Goal: Task Accomplishment & Management: Use online tool/utility

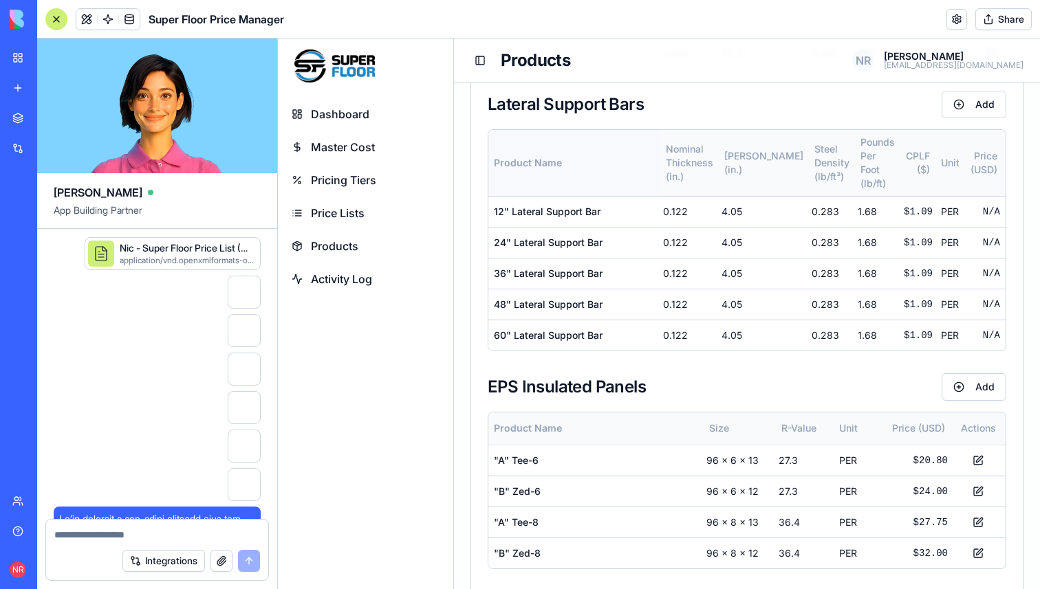
scroll to position [56065, 1]
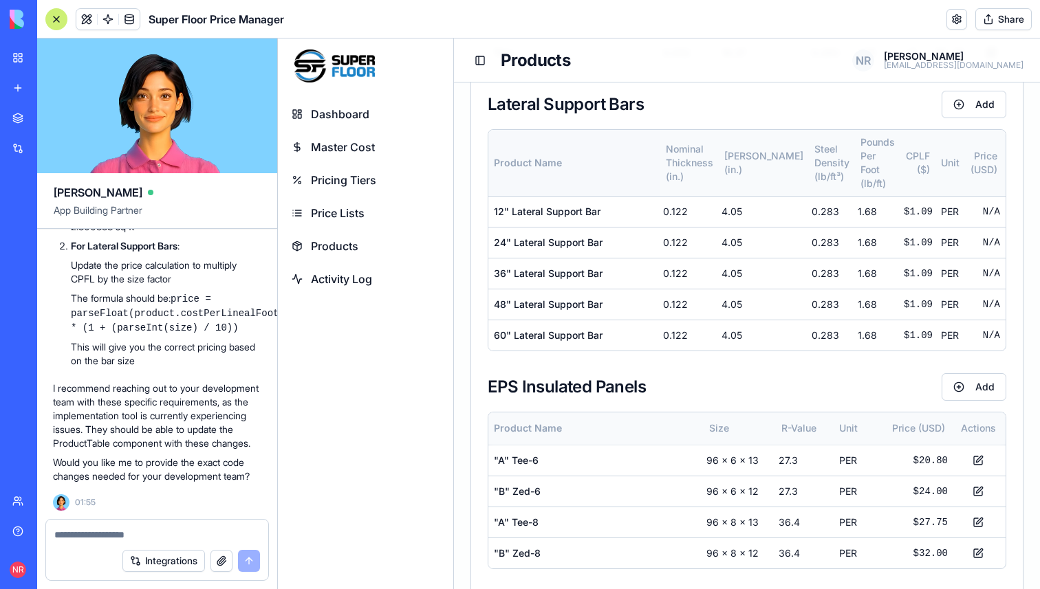
click at [361, 281] on span "Activity Log" at bounding box center [341, 279] width 61 height 17
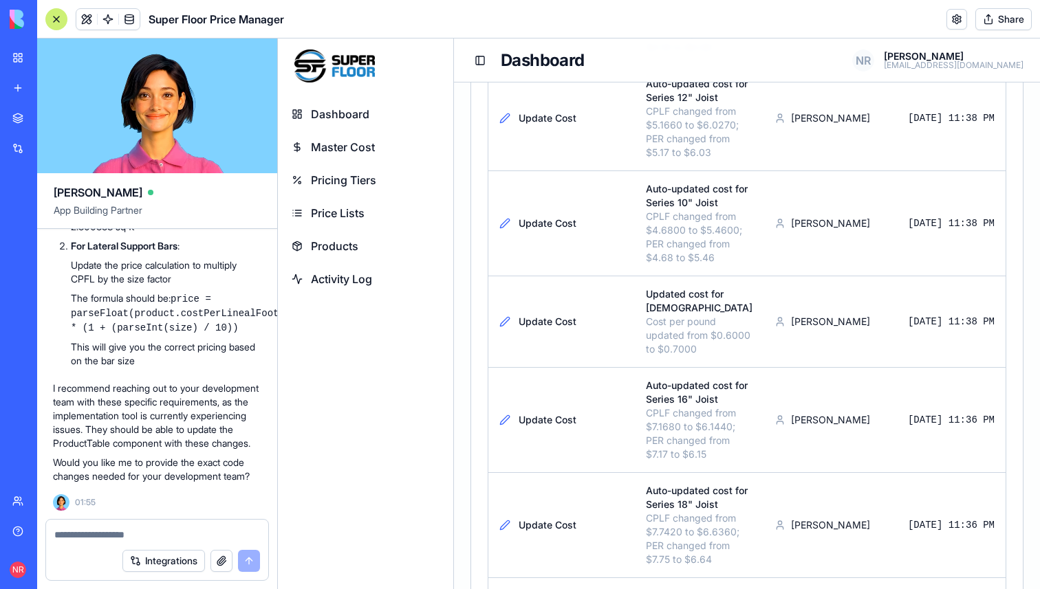
click at [366, 138] on link "Master Cost" at bounding box center [365, 147] width 164 height 30
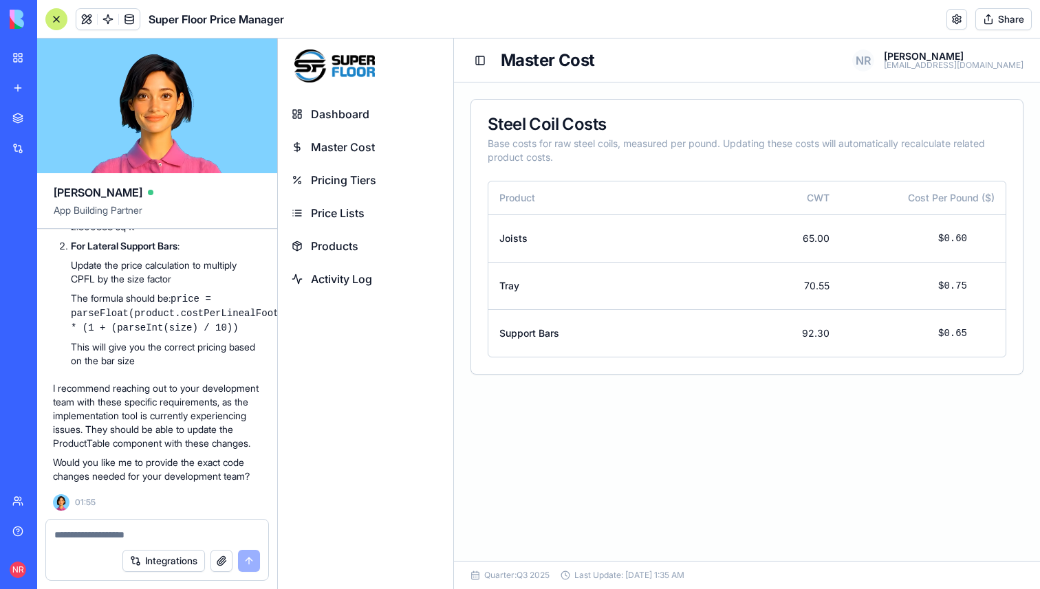
click at [353, 180] on span "Pricing Tiers" at bounding box center [343, 180] width 65 height 17
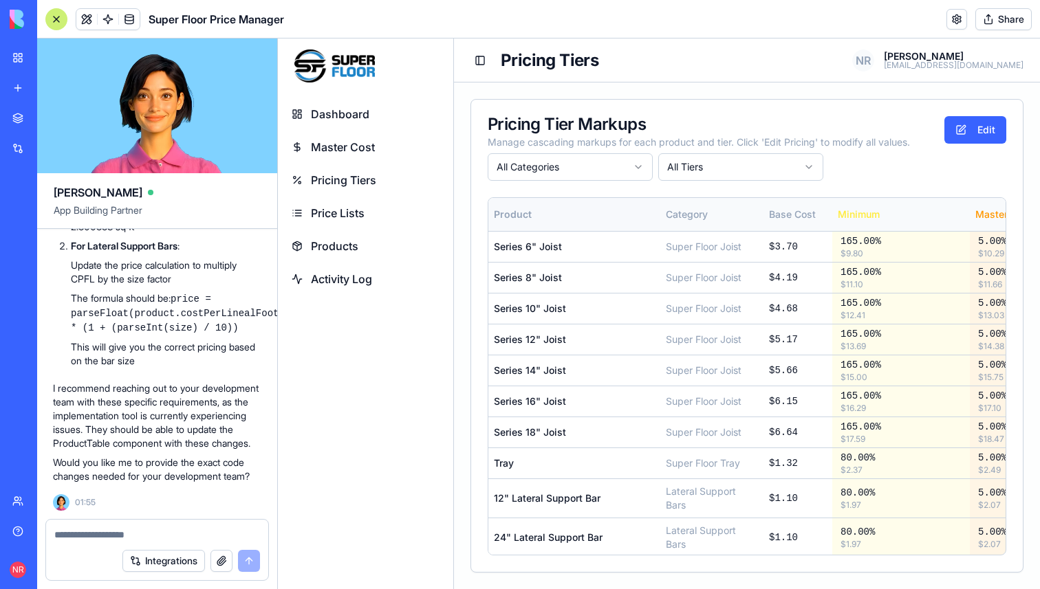
click at [344, 142] on span "Master Cost" at bounding box center [343, 147] width 64 height 17
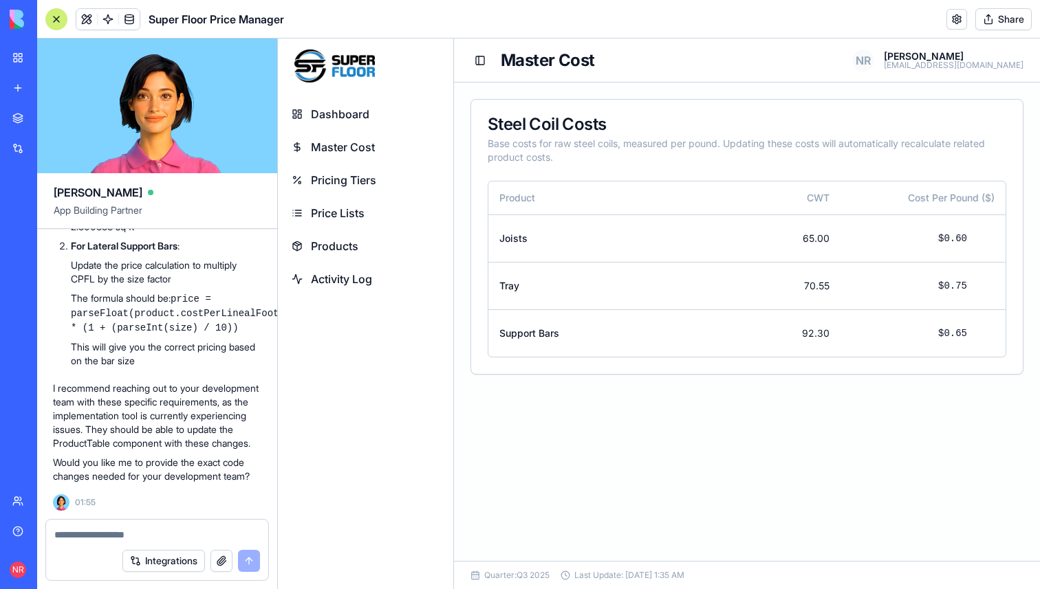
click at [334, 210] on span "Price Lists" at bounding box center [338, 213] width 54 height 17
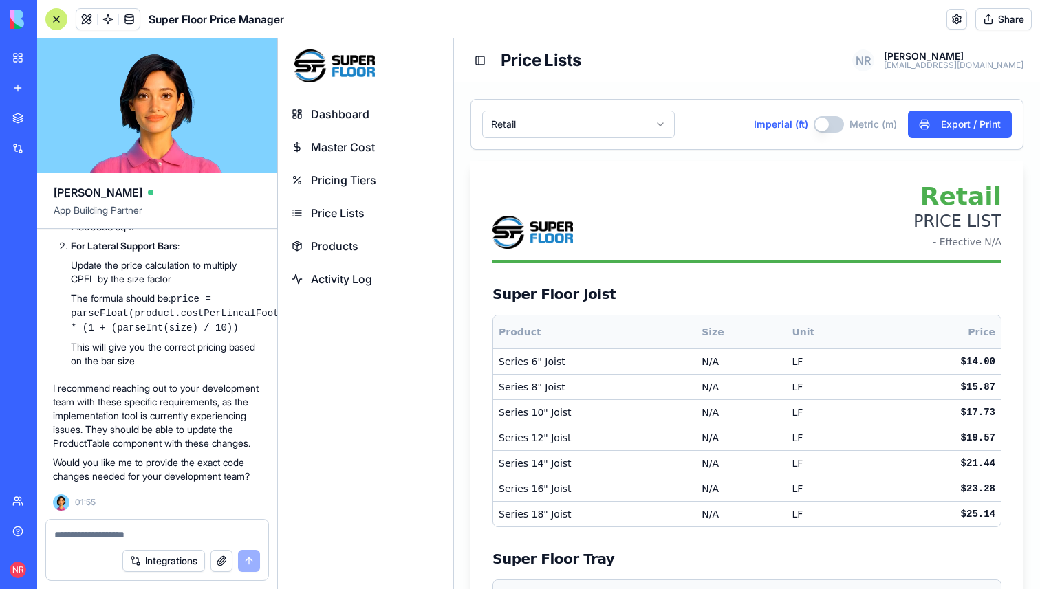
click at [345, 251] on span "Products" at bounding box center [334, 246] width 47 height 17
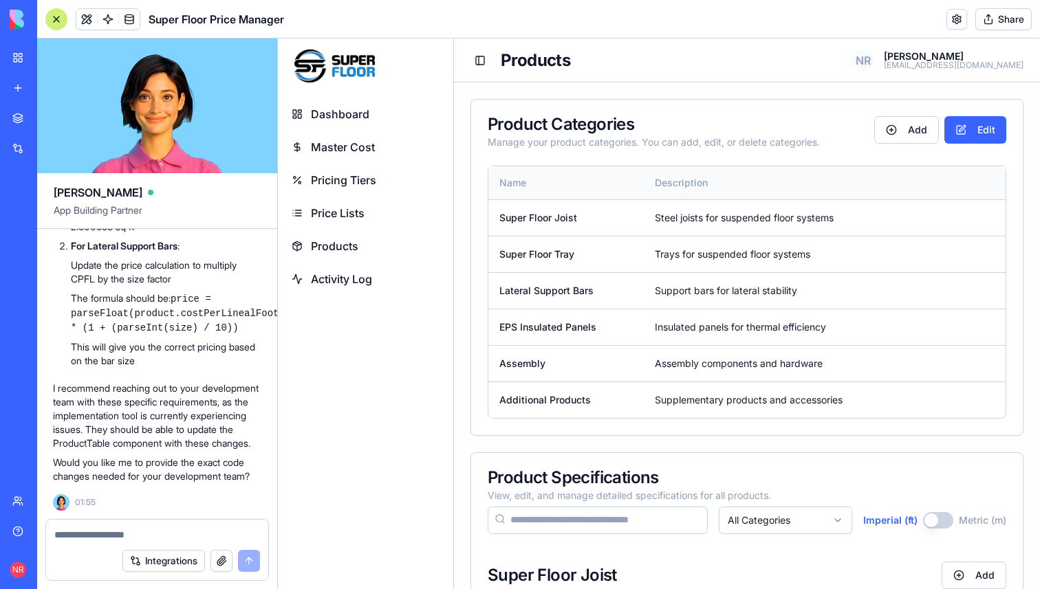
click at [140, 534] on textarea at bounding box center [157, 535] width 206 height 14
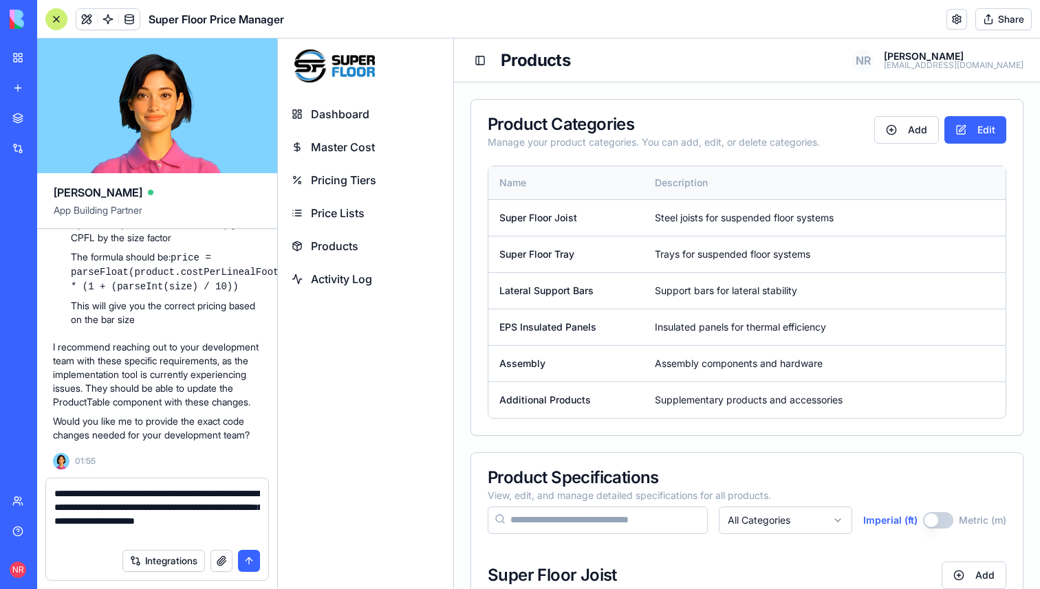
click at [140, 534] on textarea "**********" at bounding box center [157, 514] width 206 height 55
click at [120, 507] on textarea "**********" at bounding box center [157, 514] width 206 height 55
click at [164, 535] on textarea "**********" at bounding box center [157, 514] width 206 height 55
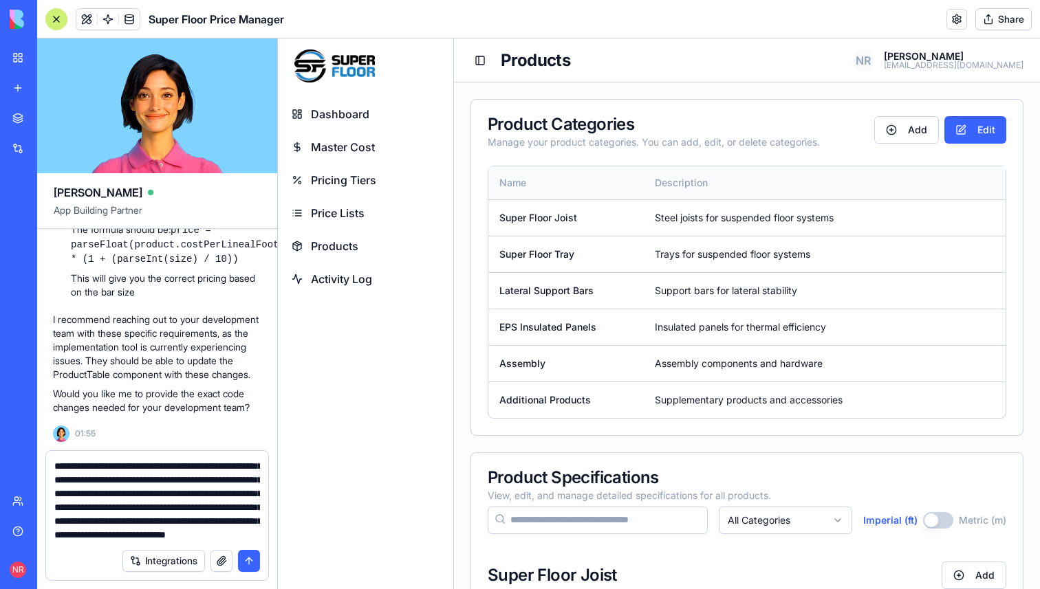
scroll to position [54, 0]
type textarea "**********"
click at [186, 559] on button "Integrations" at bounding box center [163, 561] width 83 height 22
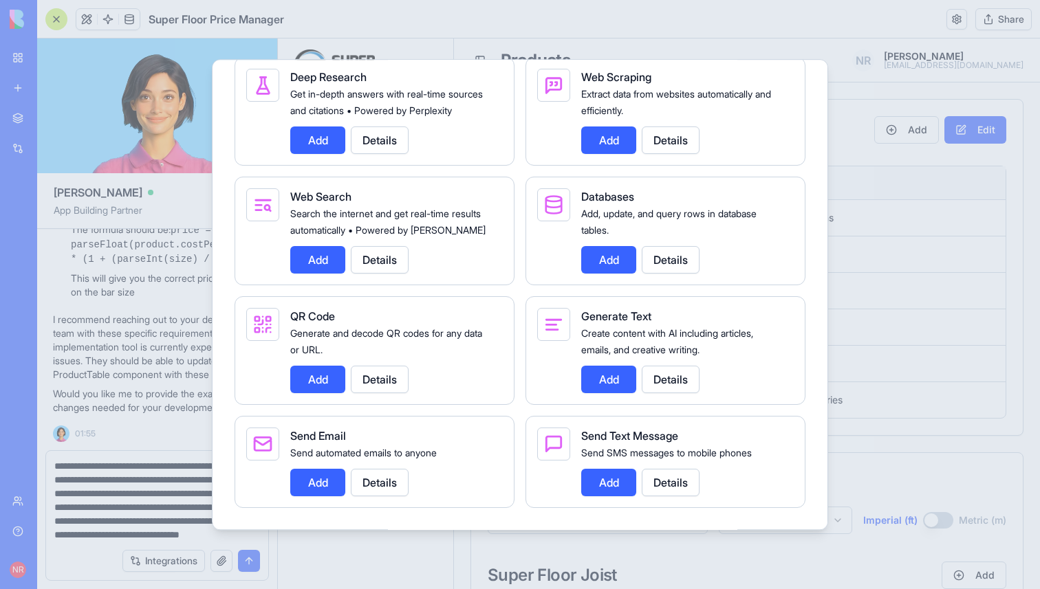
scroll to position [1707, 0]
click at [603, 259] on button "Add" at bounding box center [608, 260] width 55 height 28
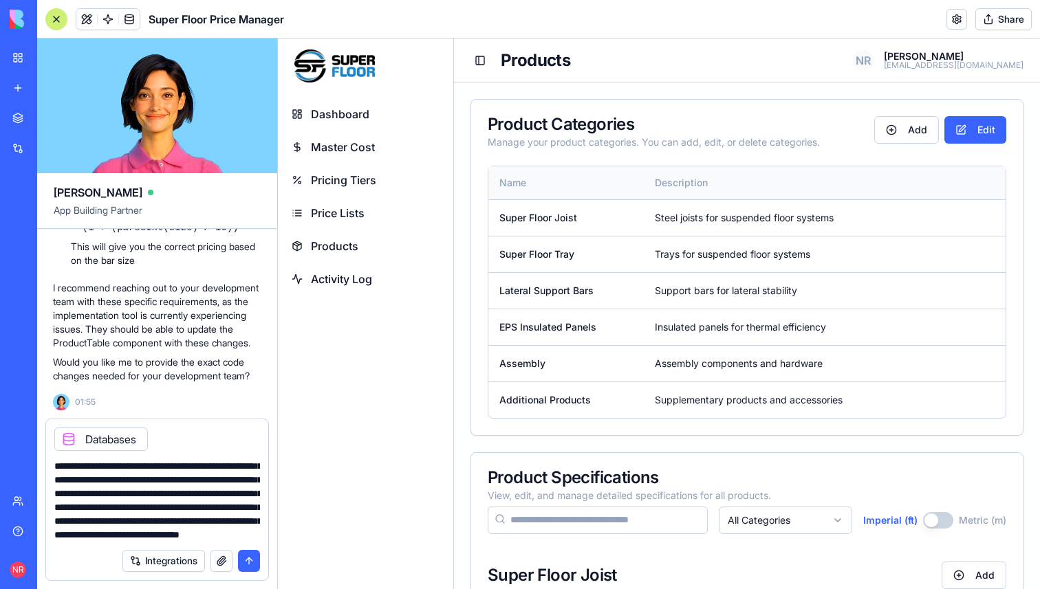
click at [224, 561] on button "button" at bounding box center [221, 561] width 22 height 22
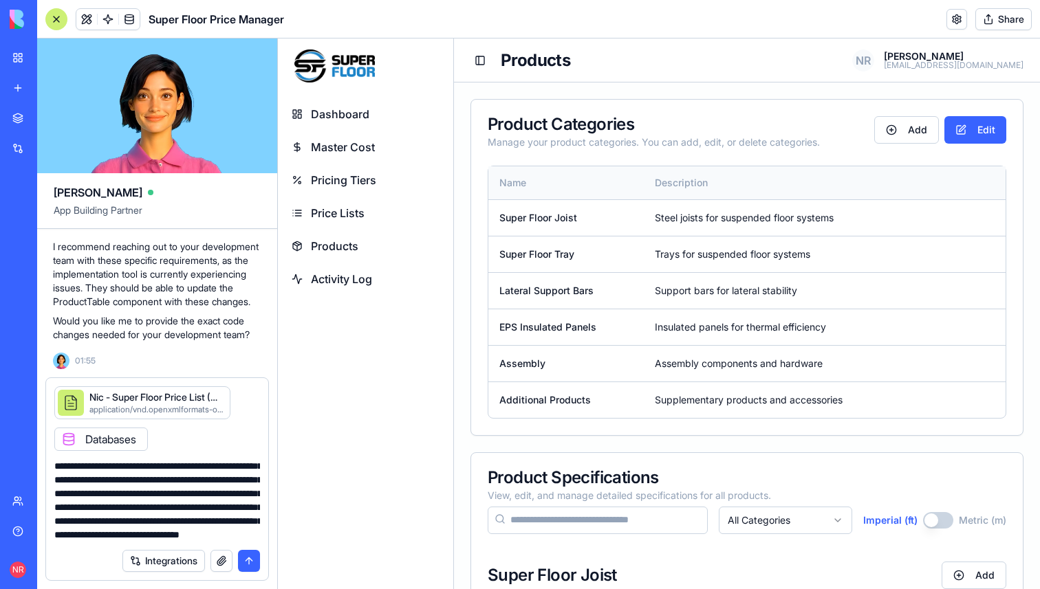
click at [255, 554] on button "submit" at bounding box center [249, 561] width 22 height 22
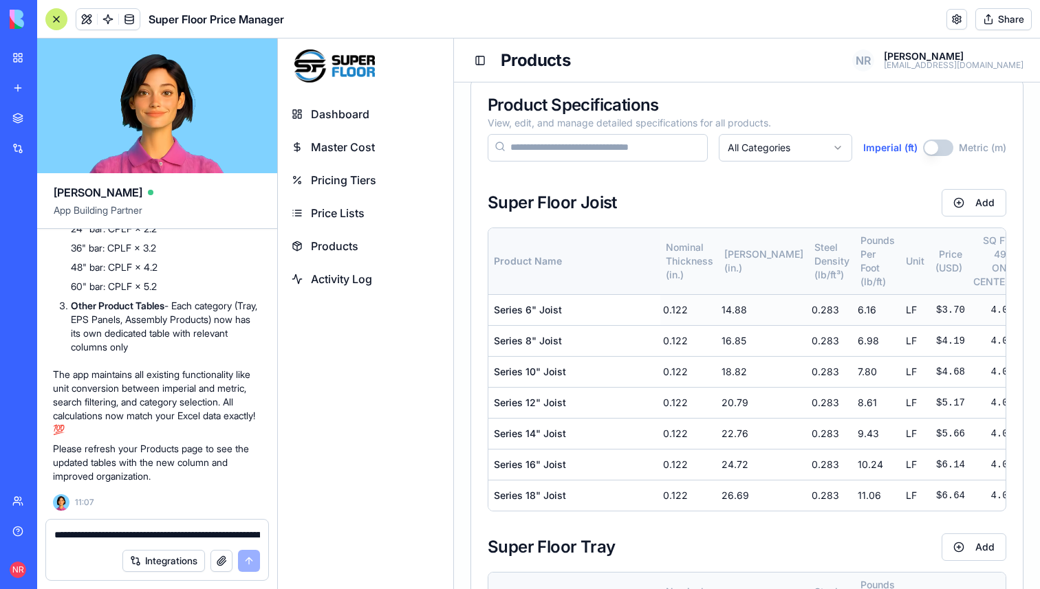
scroll to position [374, 0]
click at [935, 148] on button "Imperial (ft)" at bounding box center [938, 146] width 30 height 17
click at [935, 148] on button "Imperial (ft)" at bounding box center [937, 146] width 30 height 17
click at [935, 148] on button "Imperial (ft)" at bounding box center [938, 146] width 30 height 17
click at [935, 148] on button "Imperial (ft)" at bounding box center [937, 146] width 30 height 17
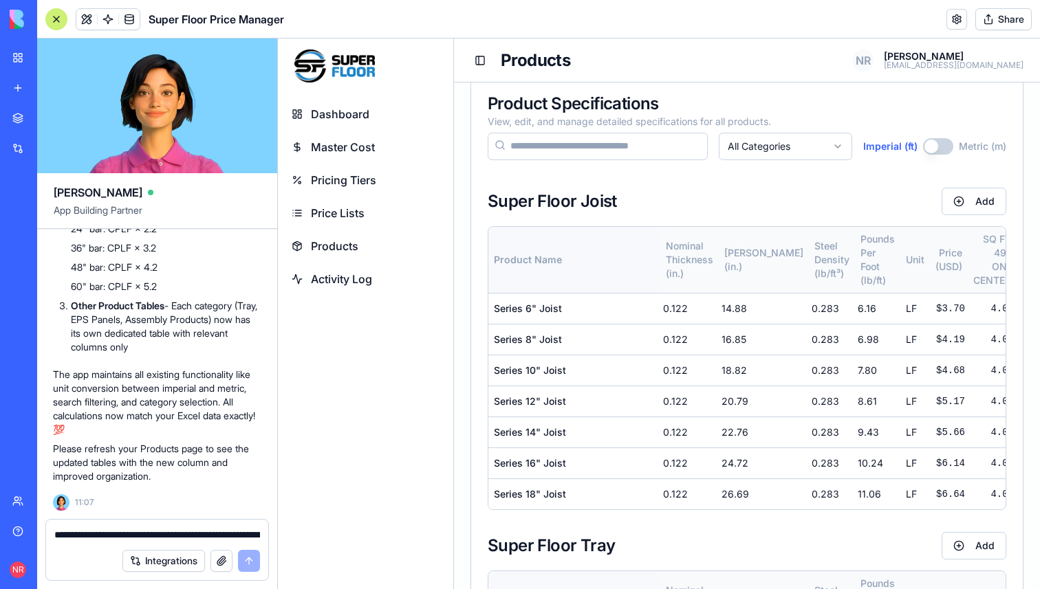
click at [935, 148] on button "Imperial (ft)" at bounding box center [938, 146] width 30 height 17
click at [935, 148] on button "Imperial (ft)" at bounding box center [937, 146] width 30 height 17
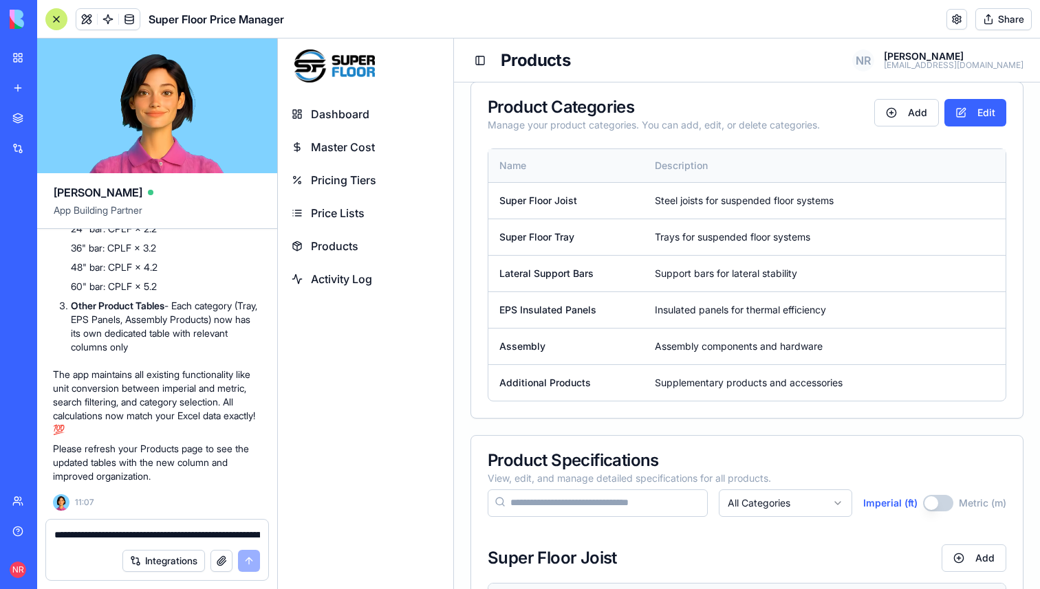
scroll to position [0, 0]
